Goal: Task Accomplishment & Management: Complete application form

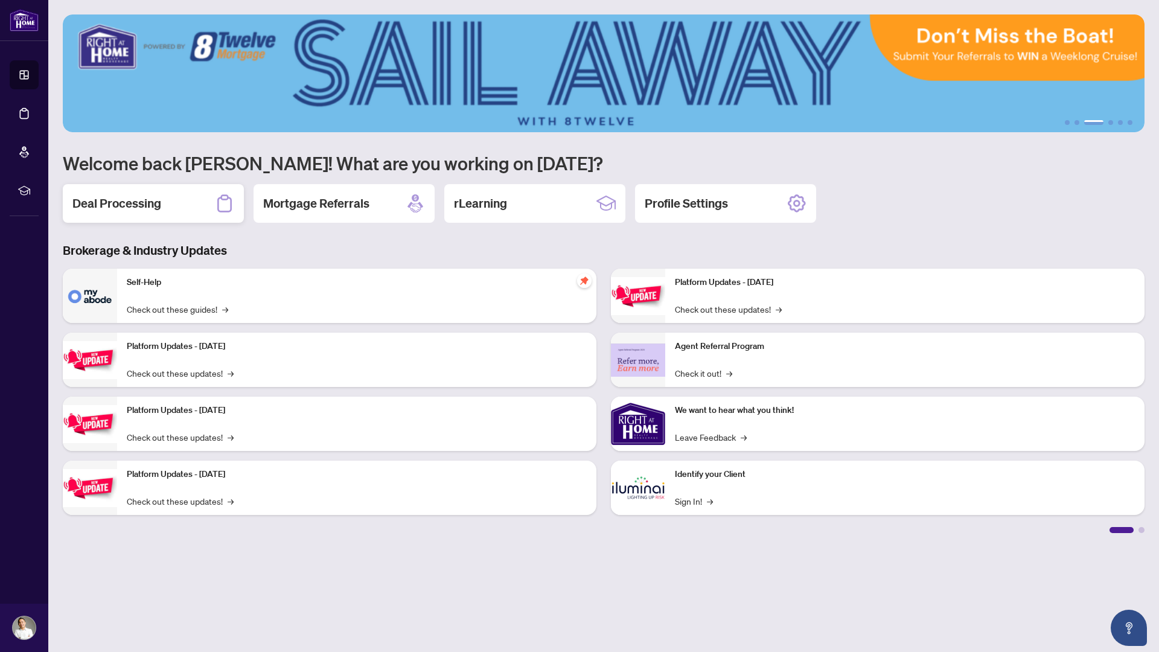
click at [167, 199] on div "Deal Processing" at bounding box center [153, 203] width 181 height 39
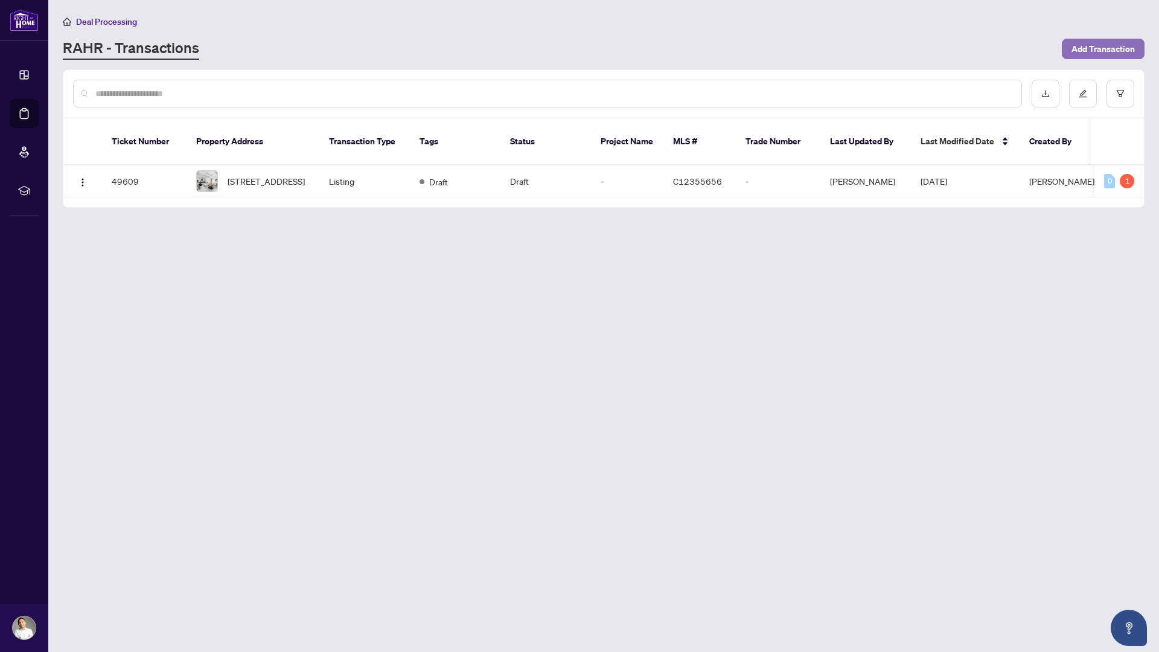
click at [1100, 41] on span "Add Transaction" at bounding box center [1103, 48] width 63 height 19
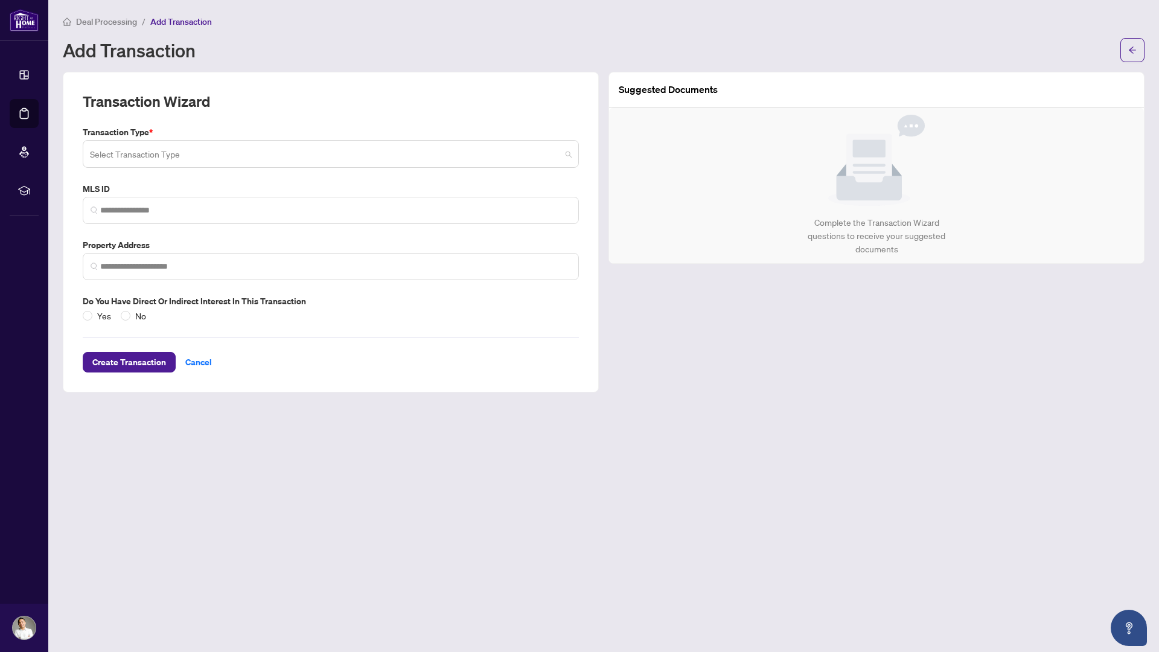
click at [432, 144] on input "search" at bounding box center [325, 156] width 471 height 27
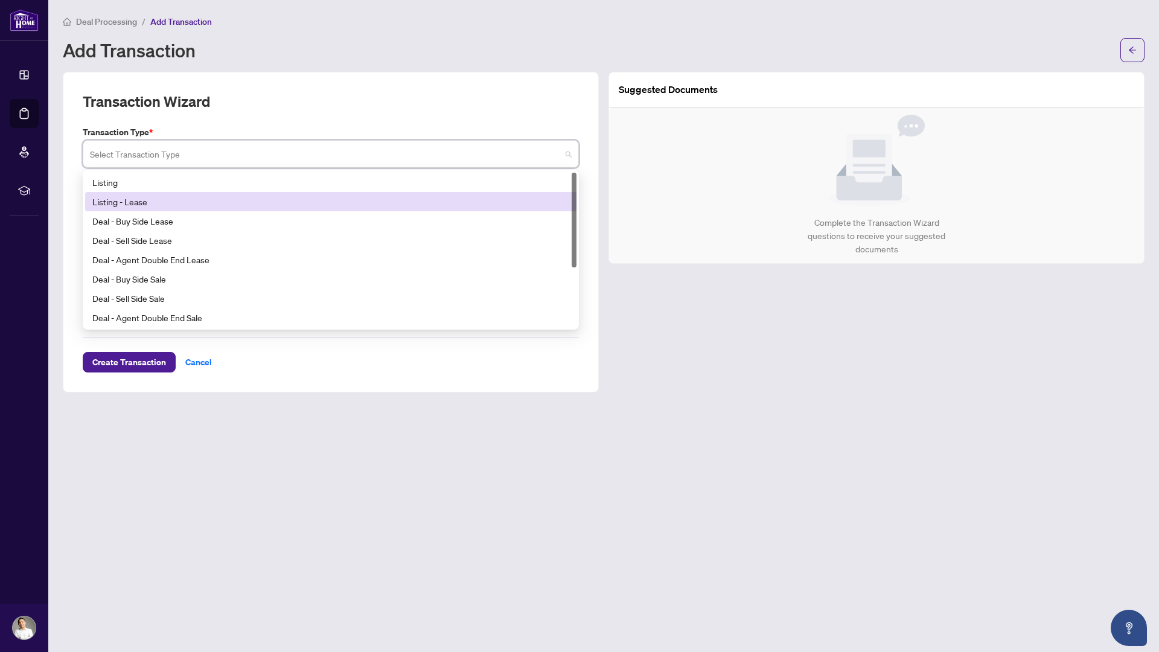
click at [361, 196] on div "Listing - Lease" at bounding box center [330, 201] width 477 height 13
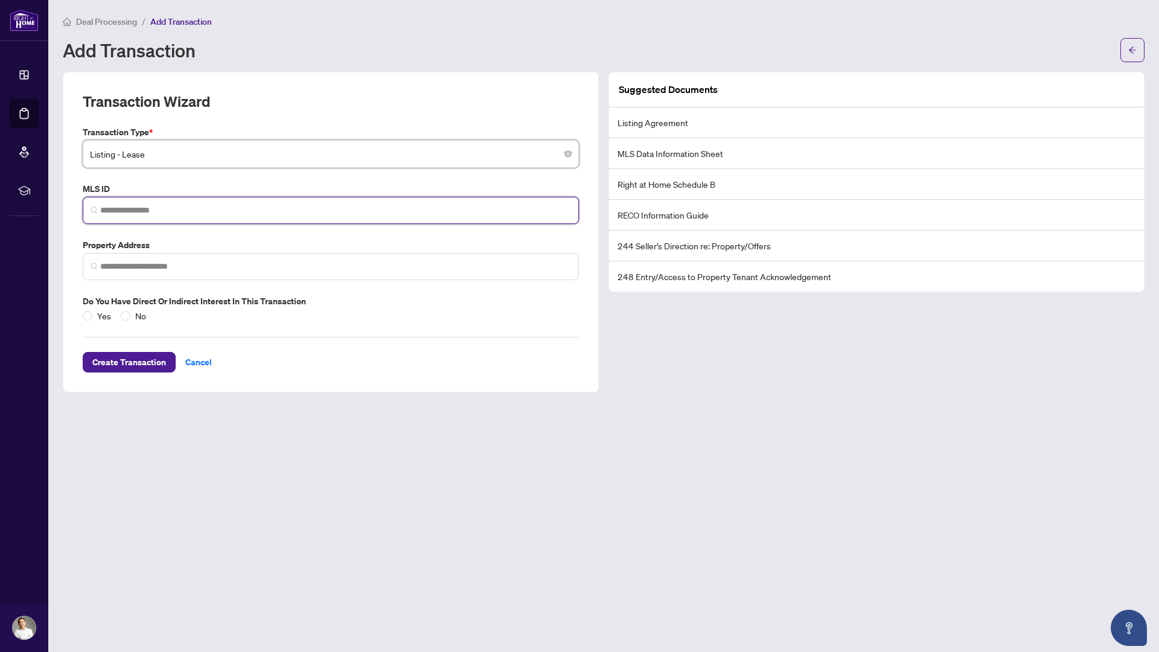
click at [334, 205] on input "search" at bounding box center [335, 210] width 471 height 13
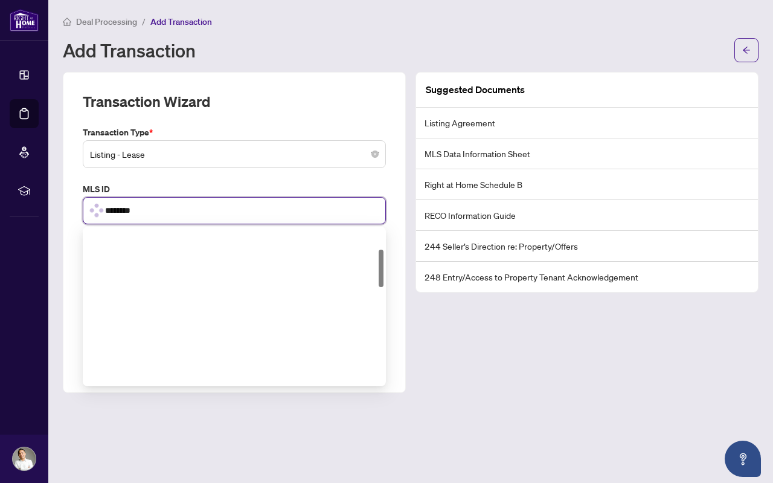
scroll to position [83, 0]
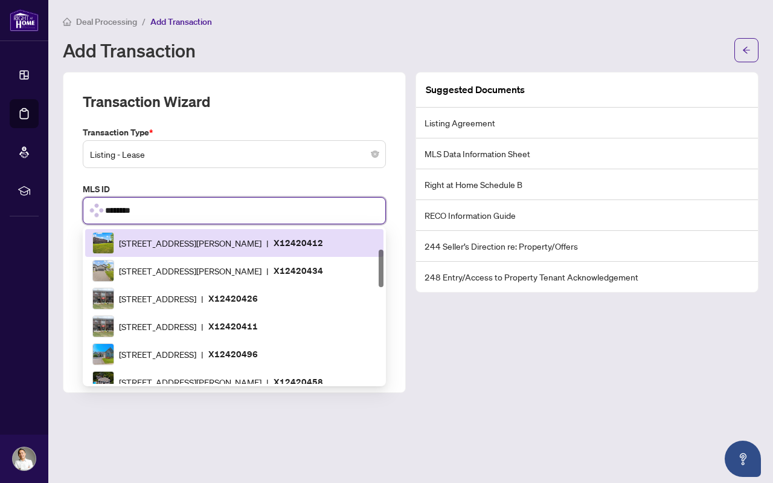
type input "*********"
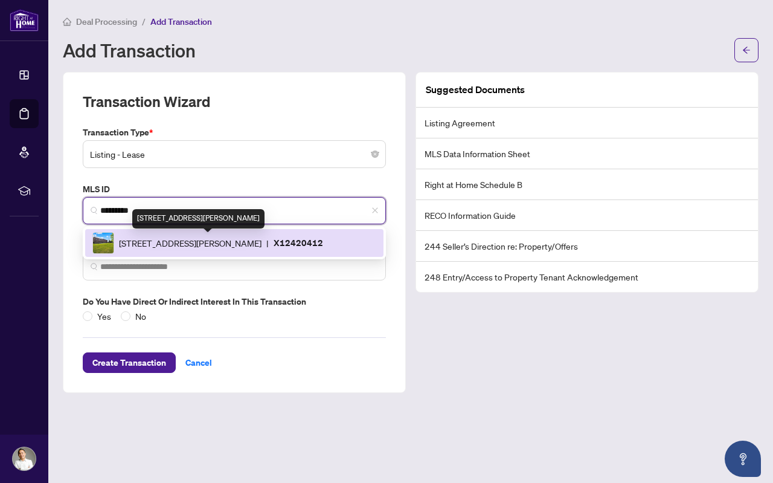
click at [261, 243] on span "[STREET_ADDRESS][PERSON_NAME]" at bounding box center [190, 242] width 143 height 13
type input "**********"
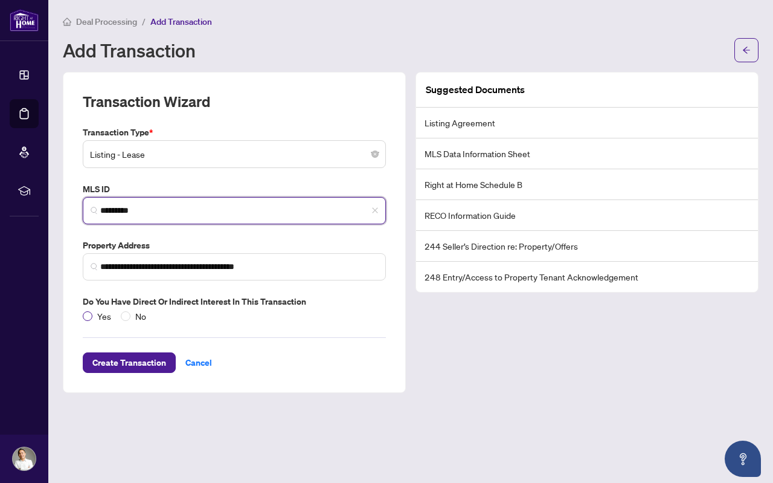
type input "*********"
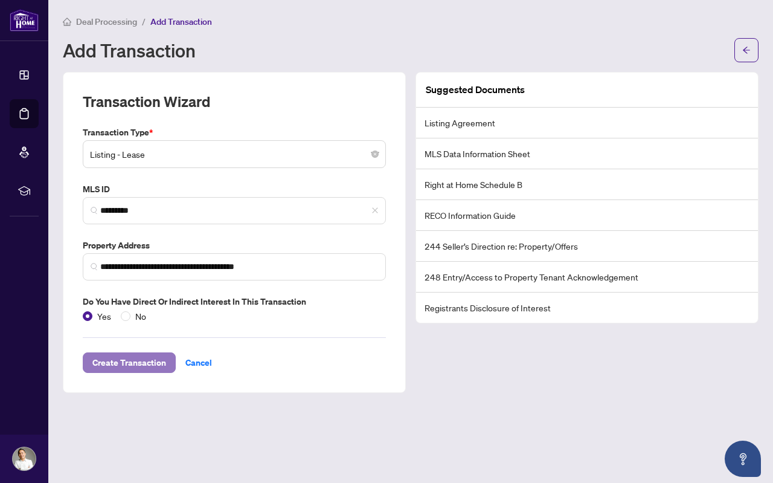
click at [121, 361] on span "Create Transaction" at bounding box center [129, 362] width 74 height 19
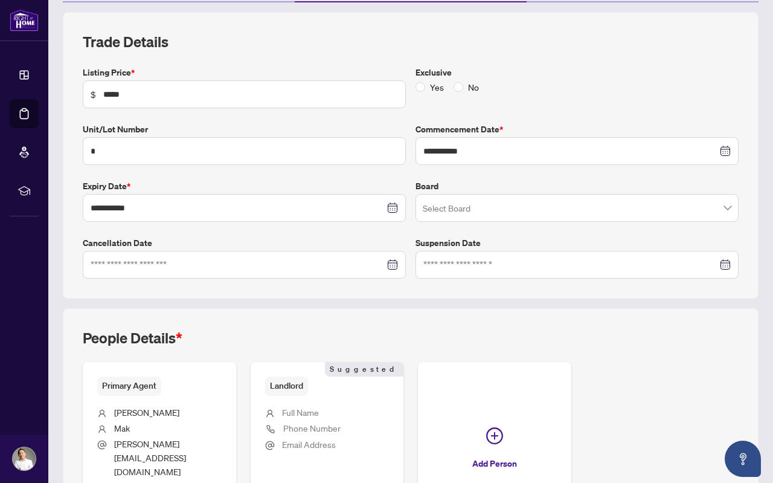
scroll to position [246, 0]
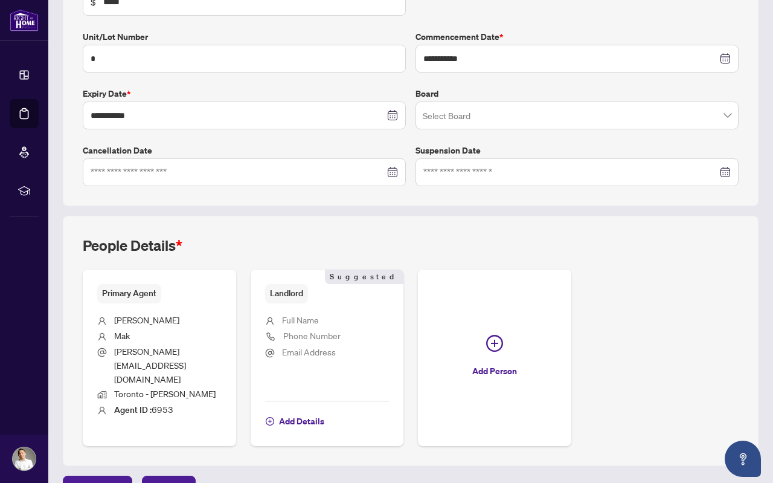
click at [291, 322] on span "Full Name" at bounding box center [300, 319] width 37 height 11
click at [293, 411] on span "Add Details" at bounding box center [301, 420] width 45 height 19
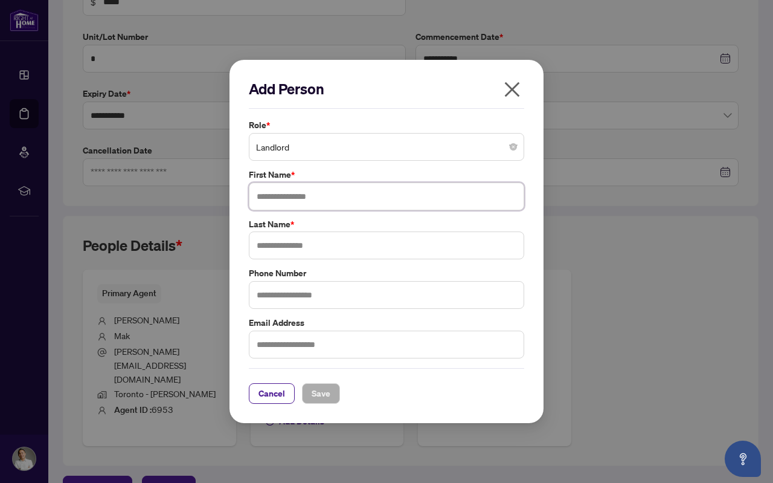
click at [332, 202] on input "text" at bounding box center [386, 196] width 275 height 28
type input "*"
click at [295, 245] on input "text" at bounding box center [386, 245] width 275 height 28
click at [374, 195] on input "**********" at bounding box center [386, 196] width 275 height 28
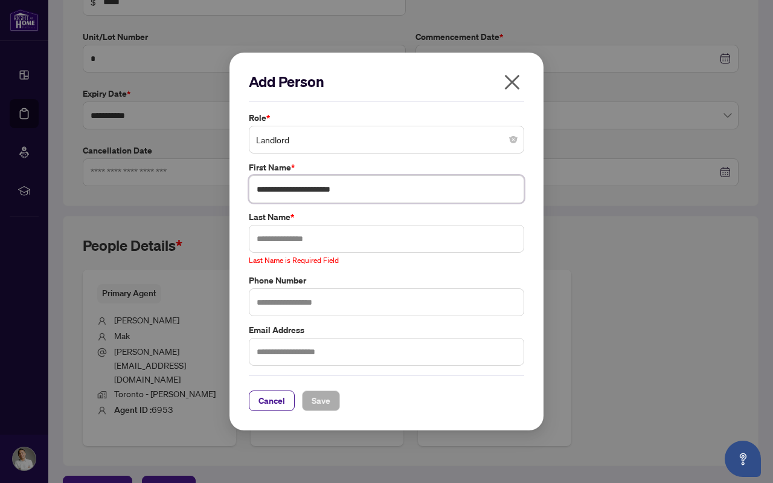
click at [374, 195] on input "**********" at bounding box center [386, 189] width 275 height 28
type input "****"
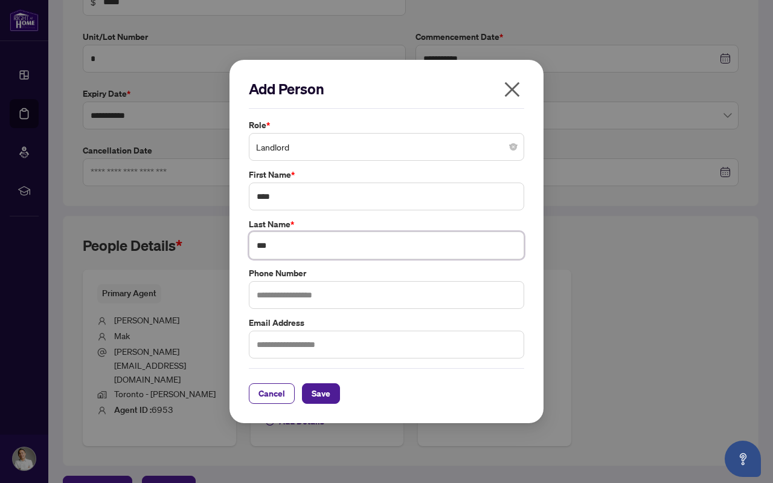
type input "***"
type input "**********"
click at [342, 347] on input "text" at bounding box center [386, 344] width 275 height 28
type input "**********"
click at [312, 400] on span "Save" at bounding box center [321, 392] width 19 height 19
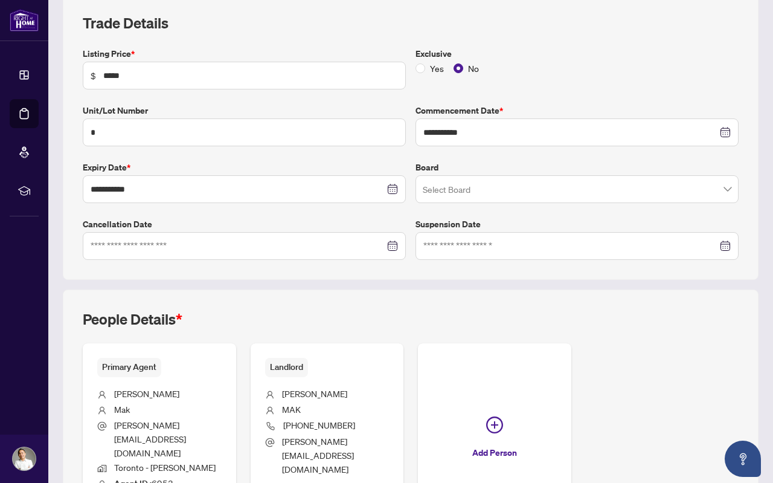
scroll to position [196, 0]
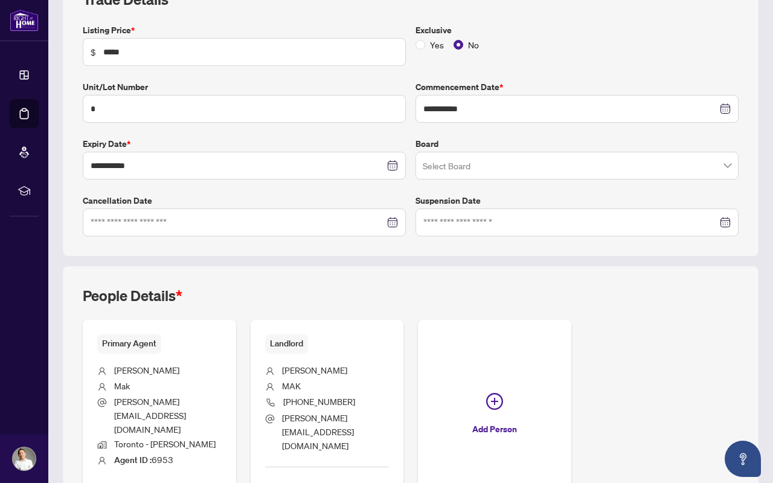
click at [476, 162] on input "search" at bounding box center [572, 167] width 298 height 27
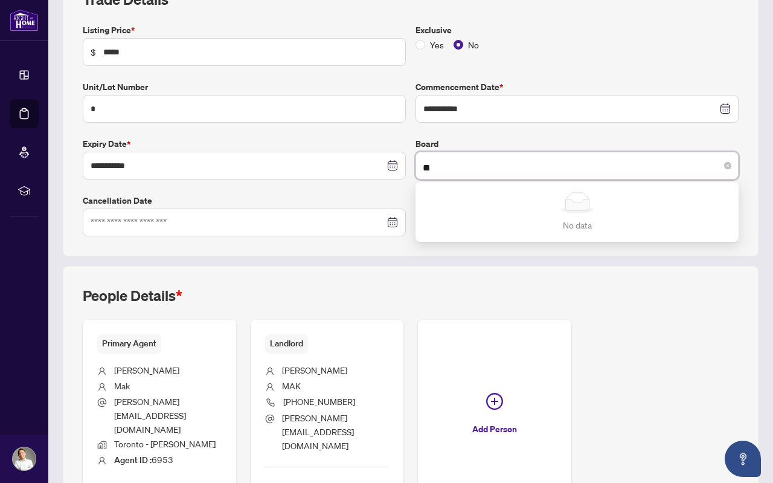
type input "*"
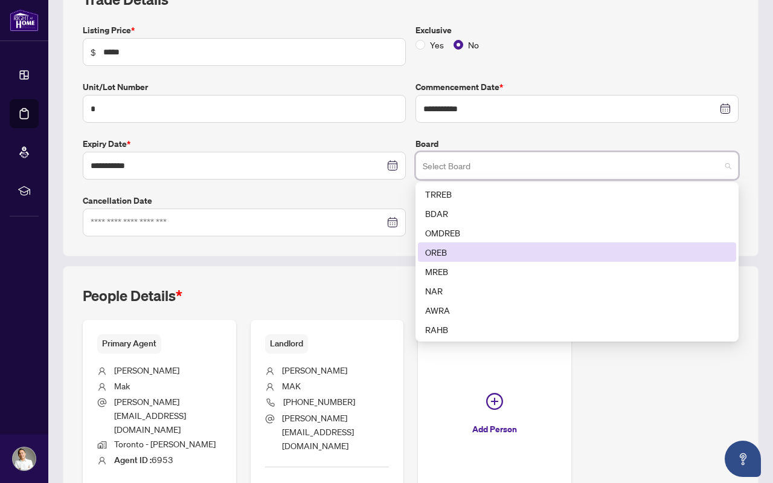
click at [496, 252] on div "OREB" at bounding box center [577, 251] width 304 height 13
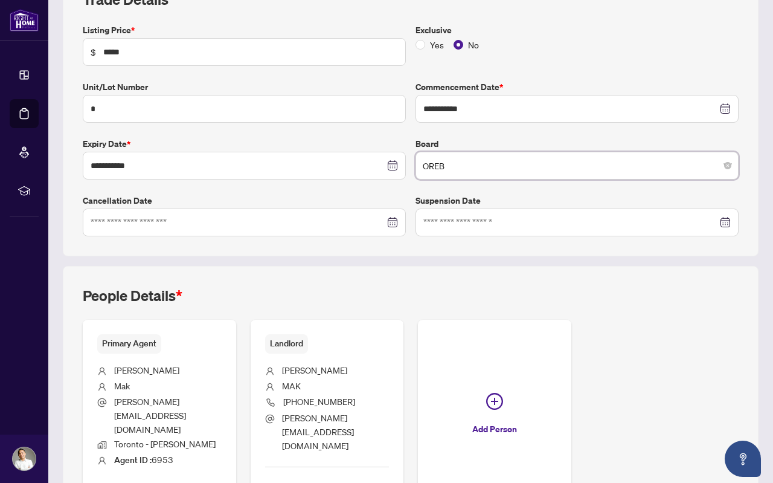
scroll to position [261, 0]
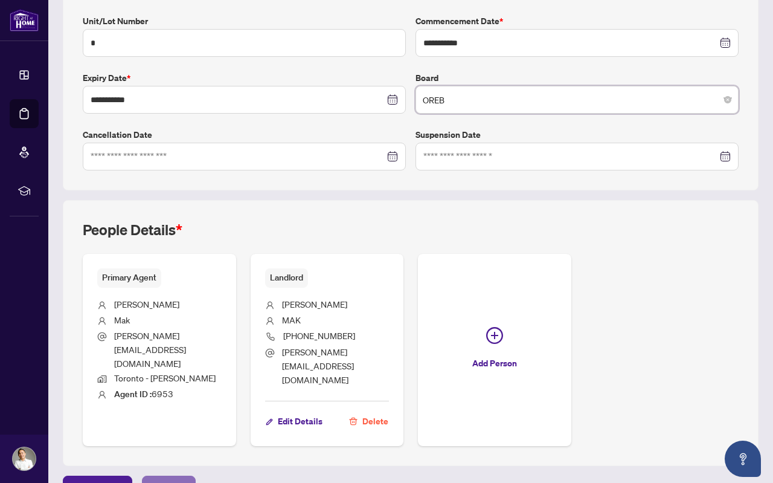
click at [165, 476] on span "Next Tab" at bounding box center [169, 485] width 34 height 19
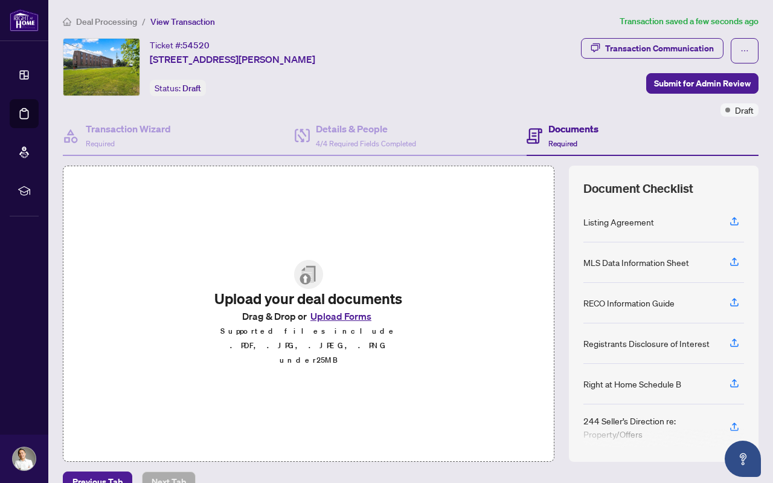
click at [333, 324] on button "Upload Forms" at bounding box center [341, 316] width 68 height 16
click at [329, 321] on button "Upload Forms" at bounding box center [341, 316] width 68 height 16
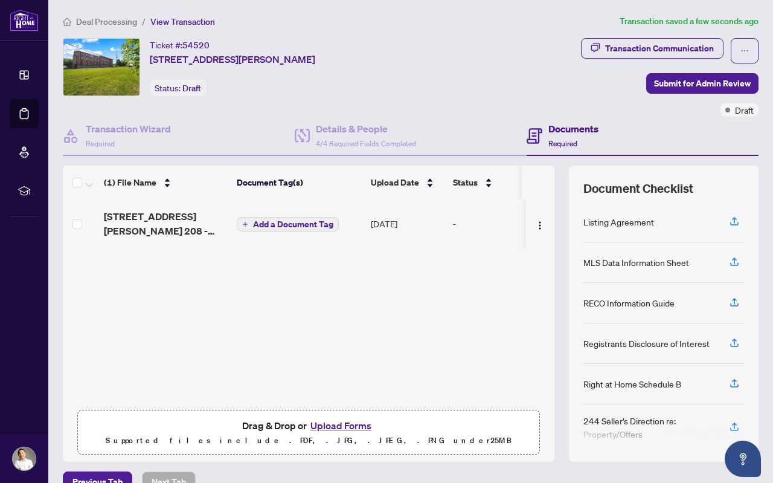
click at [291, 220] on span "Add a Document Tag" at bounding box center [293, 224] width 80 height 8
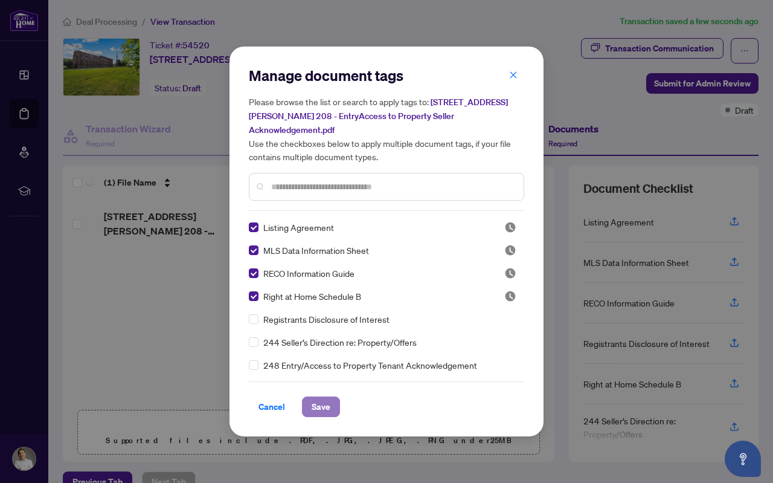
click at [316, 404] on span "Save" at bounding box center [321, 406] width 19 height 19
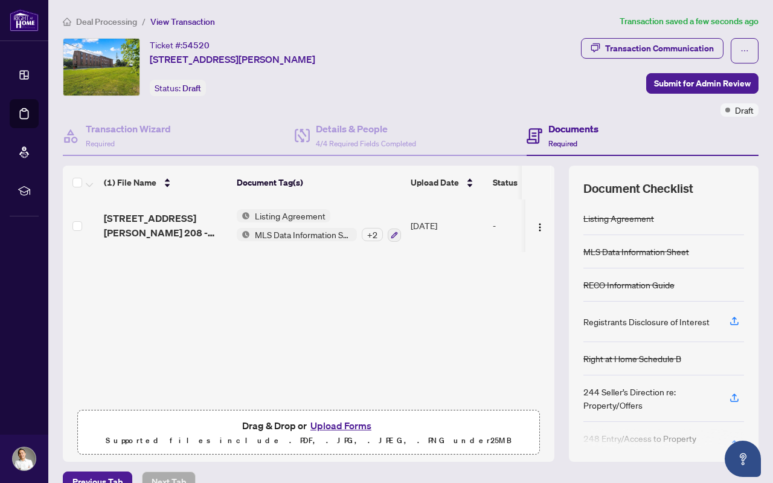
click at [332, 422] on button "Upload Forms" at bounding box center [341, 425] width 68 height 16
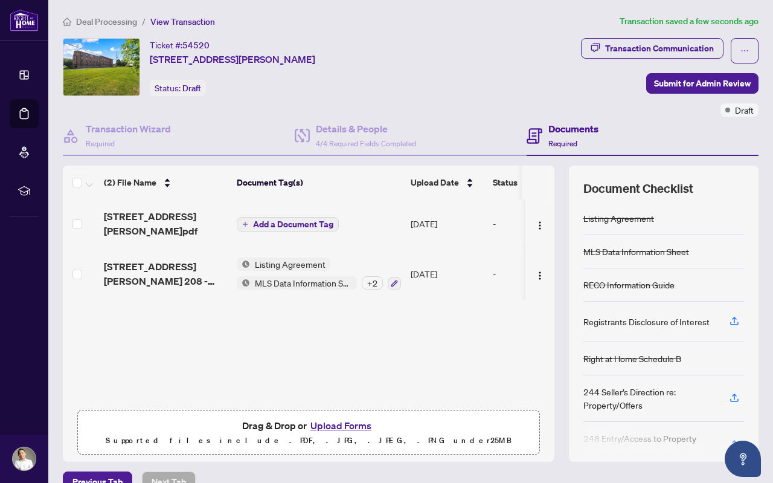
click at [274, 220] on span "Add a Document Tag" at bounding box center [293, 224] width 80 height 8
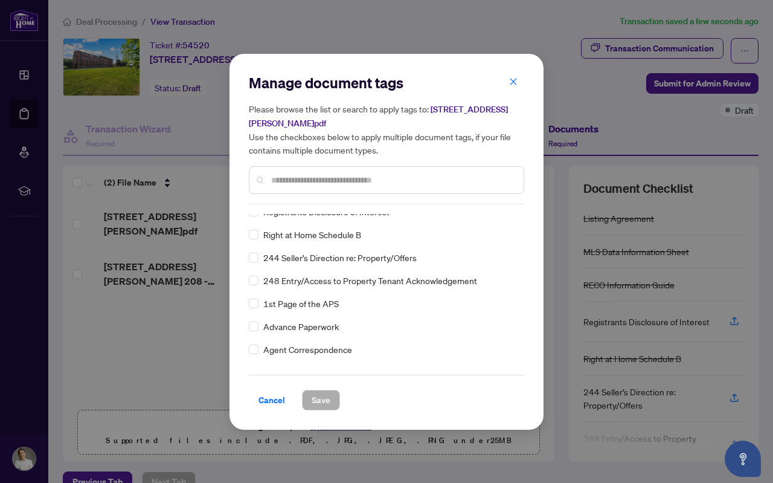
scroll to position [65, 0]
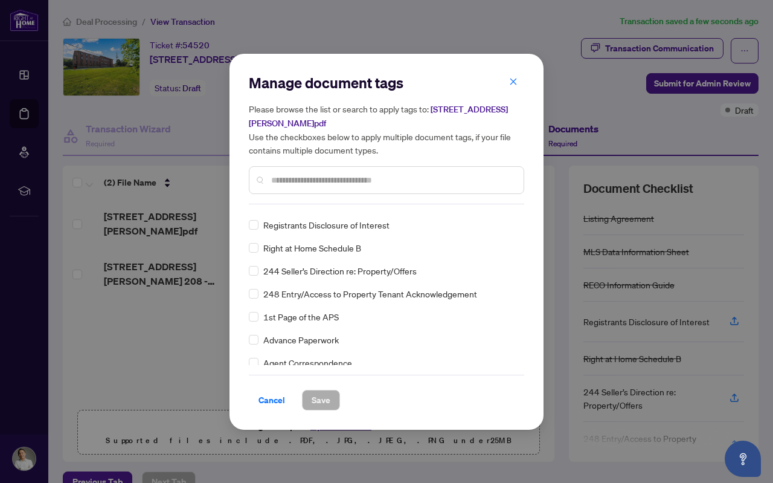
click at [301, 218] on span "Registrants Disclosure of Interest" at bounding box center [326, 224] width 126 height 13
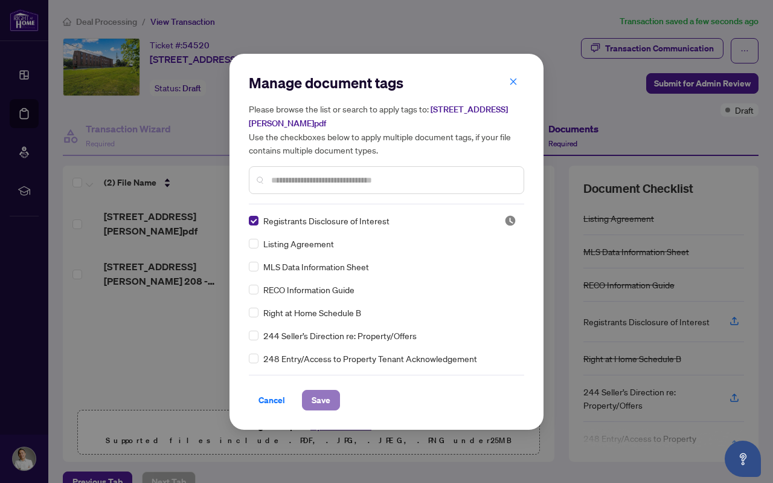
click at [318, 391] on span "Save" at bounding box center [321, 399] width 19 height 19
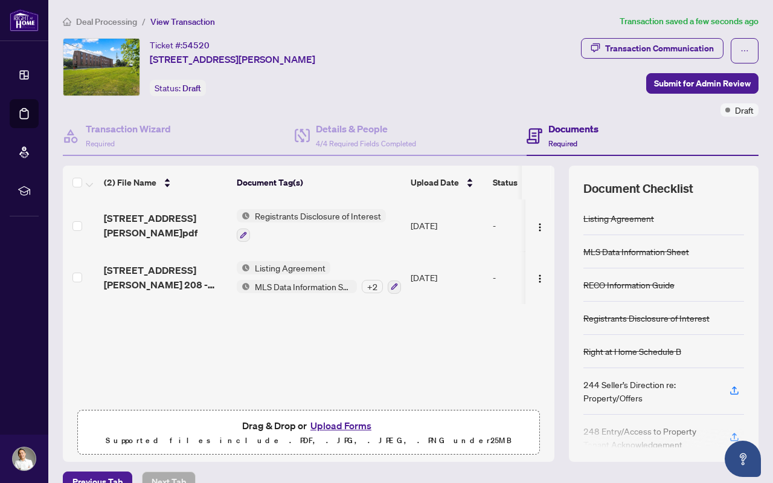
scroll to position [22, 0]
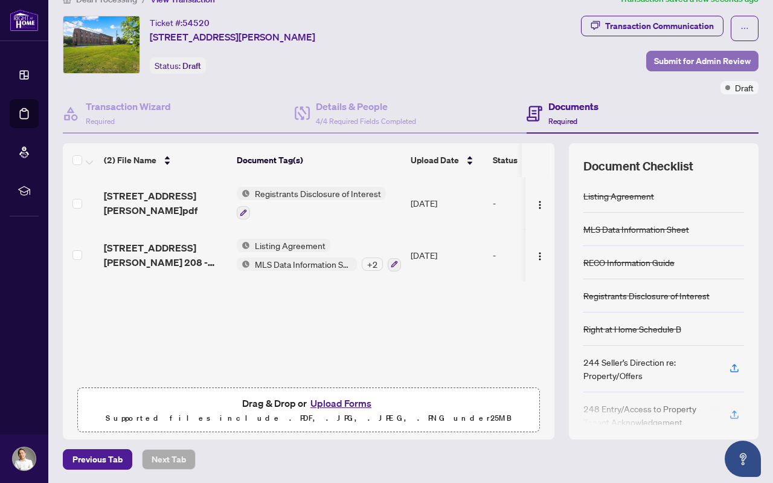
click at [698, 65] on span "Submit for Admin Review" at bounding box center [702, 60] width 97 height 19
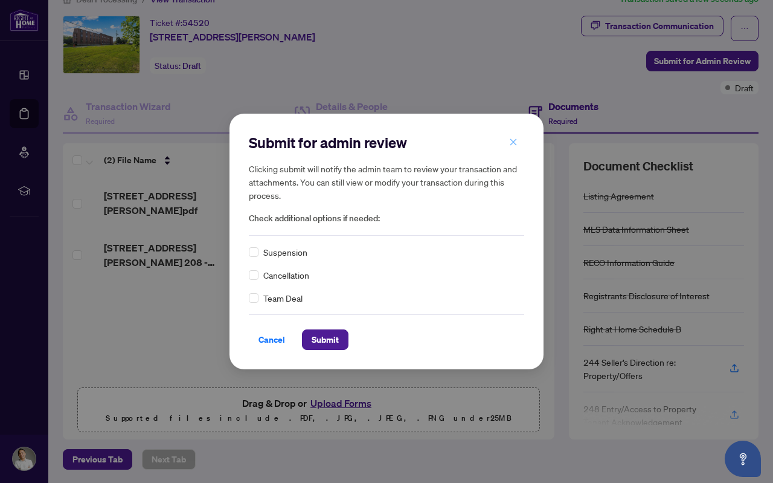
click at [516, 141] on icon "close" at bounding box center [513, 142] width 8 height 8
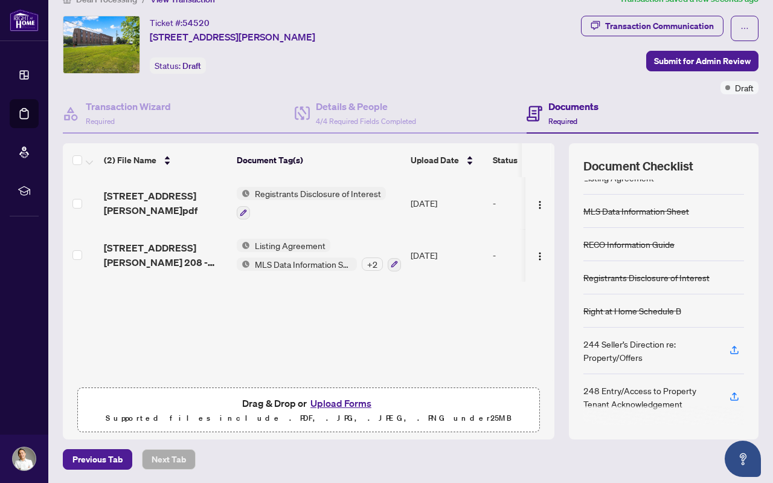
scroll to position [0, 0]
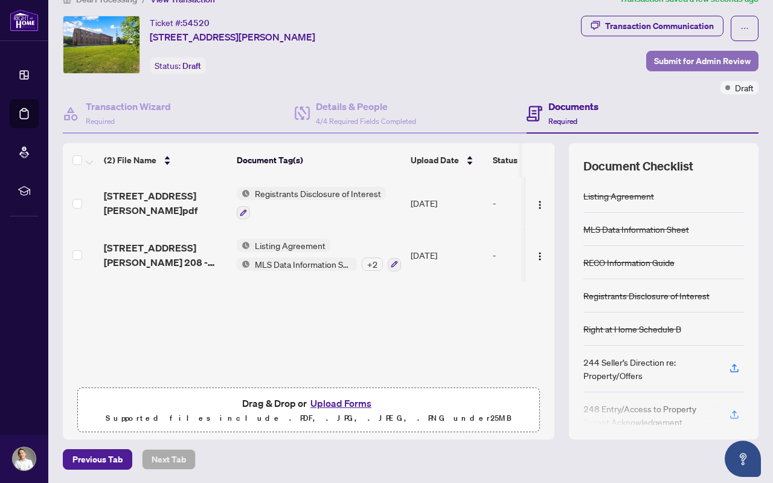
click at [686, 65] on span "Submit for Admin Review" at bounding box center [702, 60] width 97 height 19
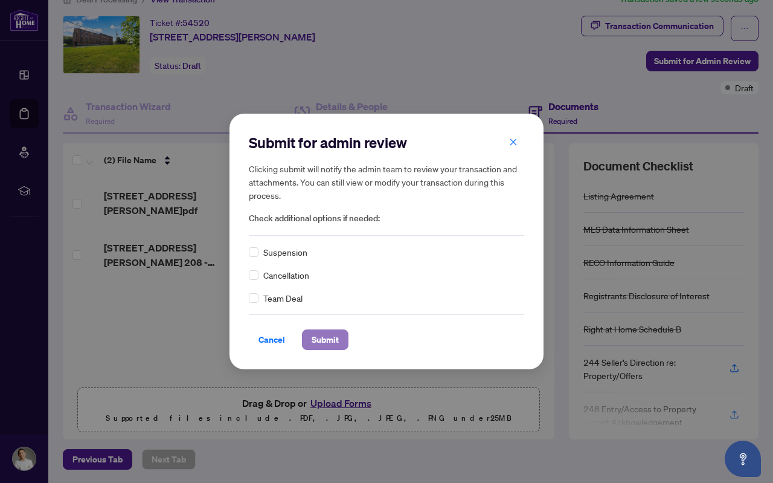
click at [322, 341] on span "Submit" at bounding box center [325, 339] width 27 height 19
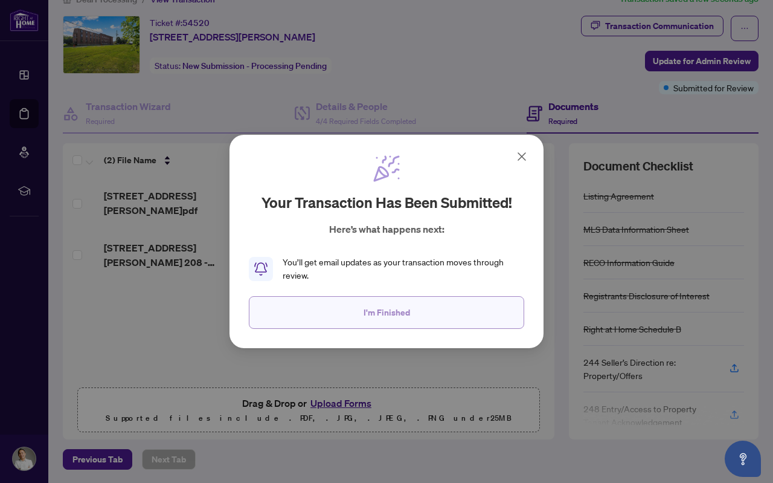
click at [394, 302] on button "I'm Finished" at bounding box center [386, 312] width 275 height 33
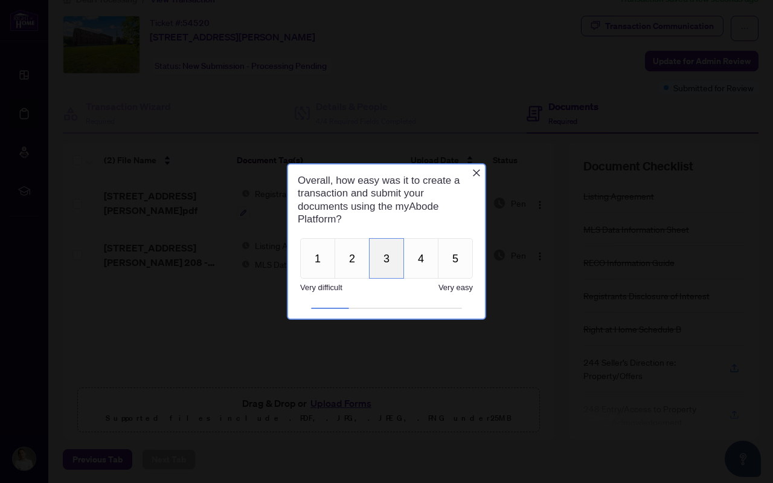
click at [388, 258] on button "3" at bounding box center [386, 258] width 35 height 40
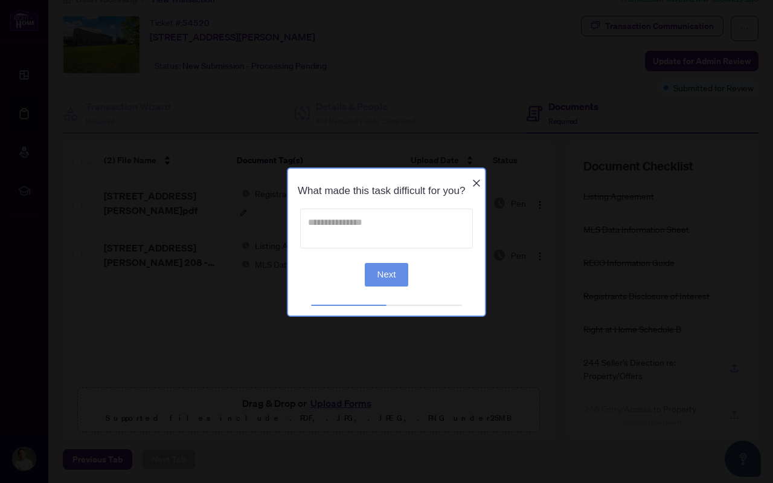
click at [392, 229] on textarea at bounding box center [386, 228] width 173 height 40
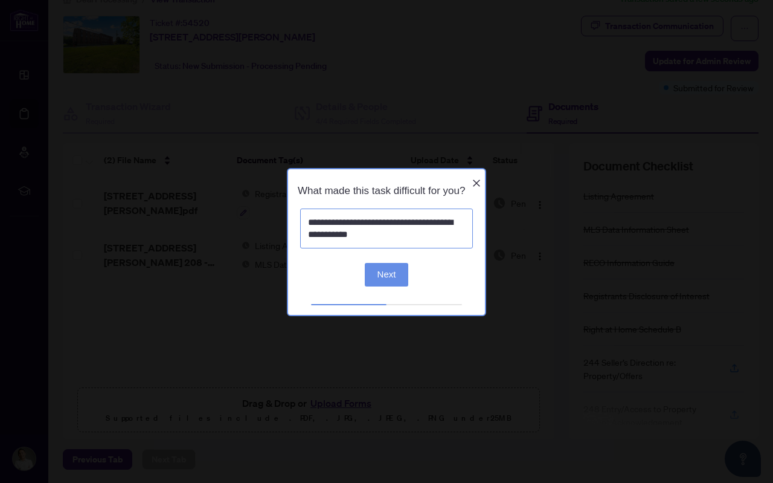
type textarea "**********"
click at [390, 286] on button "Next" at bounding box center [387, 274] width 44 height 24
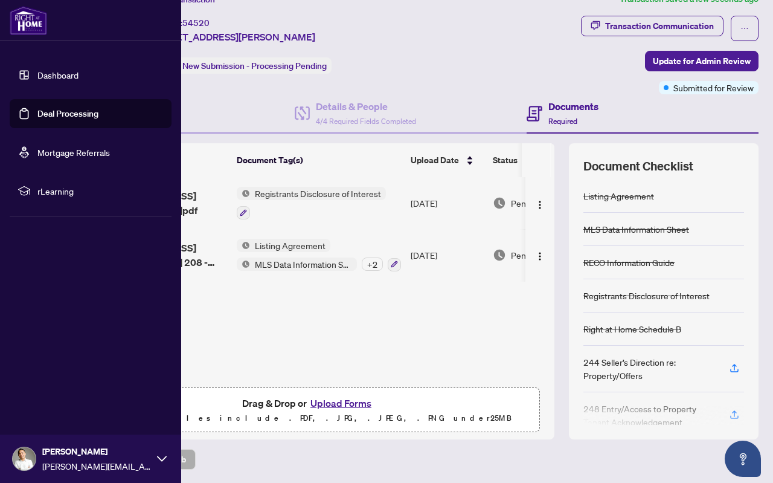
click at [37, 80] on link "Dashboard" at bounding box center [57, 74] width 41 height 11
